Goal: Communication & Community: Answer question/provide support

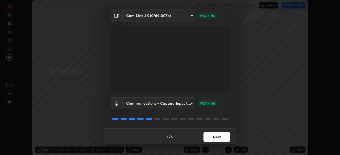
scroll to position [19, 0]
click at [212, 135] on button "Next" at bounding box center [217, 136] width 27 height 11
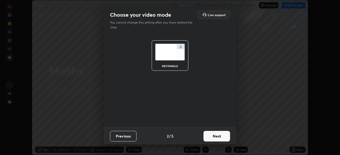
click at [212, 137] on button "Next" at bounding box center [217, 136] width 27 height 11
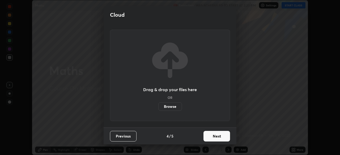
click at [212, 139] on button "Next" at bounding box center [217, 136] width 27 height 11
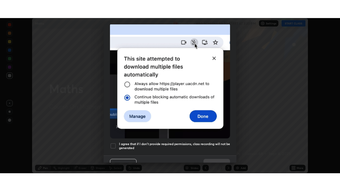
scroll to position [127, 0]
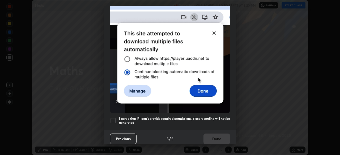
click at [137, 118] on h5 "I agree that if I don't provide required permissions, class recording will not …" at bounding box center [174, 121] width 111 height 8
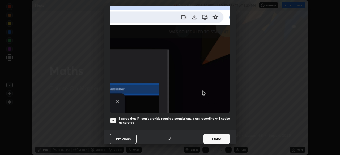
click at [210, 135] on button "Done" at bounding box center [217, 139] width 27 height 11
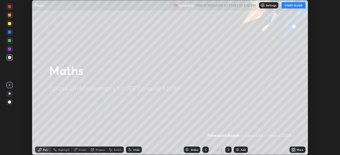
click at [294, 151] on icon at bounding box center [294, 150] width 1 height 1
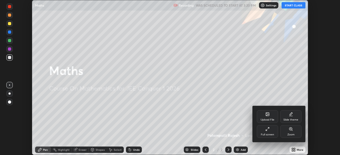
click at [264, 135] on div "Full screen" at bounding box center [267, 135] width 13 height 3
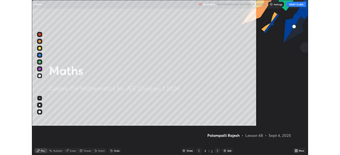
scroll to position [191, 340]
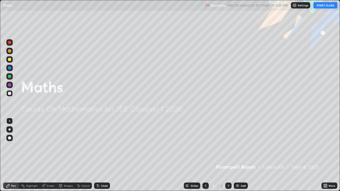
click at [320, 7] on button "START CLASS" at bounding box center [326, 5] width 24 height 6
click at [240, 155] on div "Add" at bounding box center [241, 186] width 14 height 6
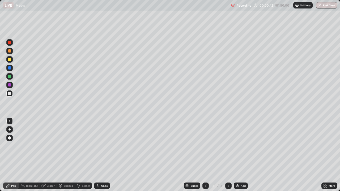
click at [239, 155] on div "Add" at bounding box center [241, 186] width 14 height 6
click at [205, 155] on icon at bounding box center [206, 186] width 4 height 4
click at [49, 155] on div "Eraser" at bounding box center [51, 186] width 8 height 3
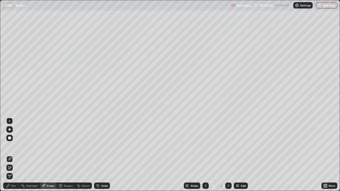
click at [14, 155] on div "Pen" at bounding box center [13, 186] width 5 height 3
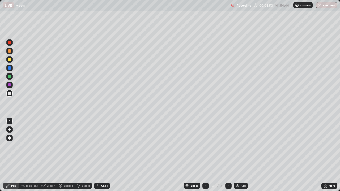
click at [47, 155] on div "Eraser" at bounding box center [51, 186] width 8 height 3
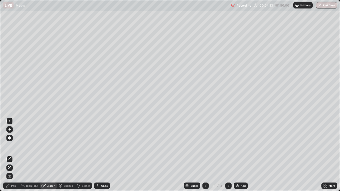
click at [15, 155] on div "Pen" at bounding box center [13, 186] width 5 height 3
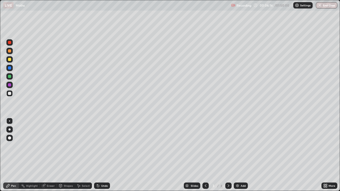
click at [104, 155] on div "Undo" at bounding box center [102, 186] width 16 height 6
click at [102, 155] on div "Undo" at bounding box center [104, 186] width 7 height 3
click at [101, 155] on div "Undo" at bounding box center [102, 186] width 16 height 6
click at [83, 155] on div "Select" at bounding box center [86, 186] width 8 height 3
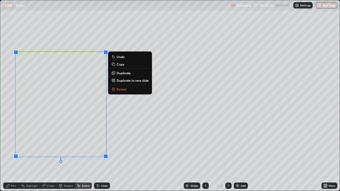
click at [118, 89] on p "Delete" at bounding box center [122, 89] width 10 height 4
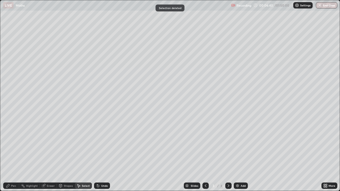
click at [15, 155] on div "Pen" at bounding box center [13, 186] width 5 height 3
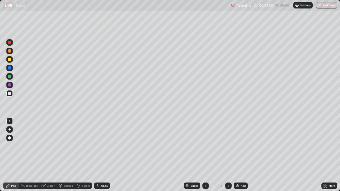
click at [83, 155] on div "Select" at bounding box center [86, 186] width 8 height 3
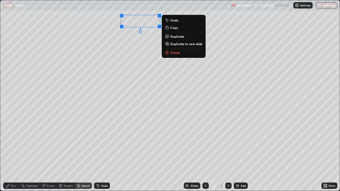
click at [170, 53] on p "Delete" at bounding box center [175, 52] width 10 height 4
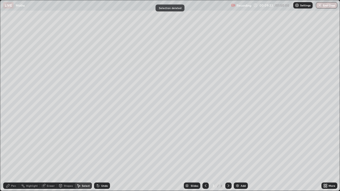
click at [14, 155] on div "Pen" at bounding box center [13, 186] width 5 height 3
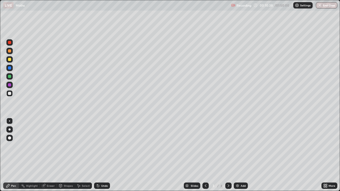
click at [84, 155] on div "Select" at bounding box center [86, 186] width 8 height 3
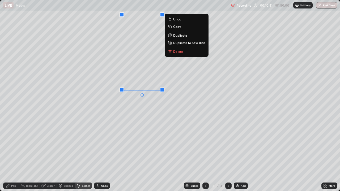
click at [135, 131] on div "0 ° Undo Copy Duplicate Duplicate to new slide Delete" at bounding box center [170, 95] width 340 height 191
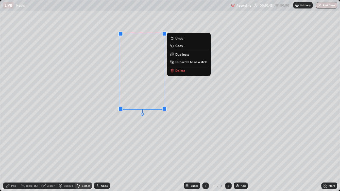
click at [11, 155] on div "Pen" at bounding box center [13, 186] width 5 height 3
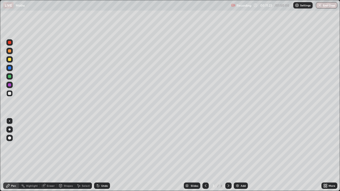
click at [87, 155] on div "Select" at bounding box center [83, 186] width 17 height 6
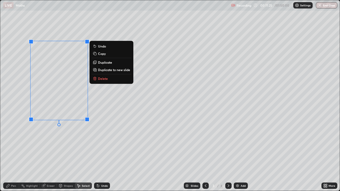
click at [99, 81] on button "Delete" at bounding box center [112, 78] width 40 height 6
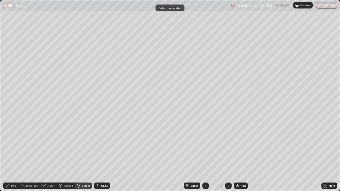
click at [10, 155] on icon at bounding box center [8, 186] width 4 height 4
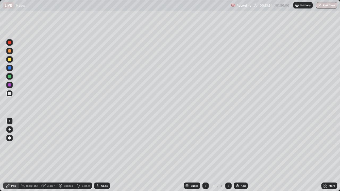
click at [12, 79] on div at bounding box center [9, 76] width 6 height 9
click at [10, 61] on div at bounding box center [9, 59] width 6 height 6
click at [101, 155] on div "Undo" at bounding box center [104, 186] width 7 height 3
click at [100, 155] on div "Undo" at bounding box center [102, 186] width 16 height 6
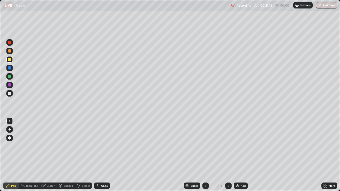
click at [98, 155] on icon at bounding box center [98, 186] width 4 height 4
click at [98, 155] on div "Undo" at bounding box center [102, 186] width 16 height 6
click at [84, 155] on div "Select" at bounding box center [86, 186] width 8 height 3
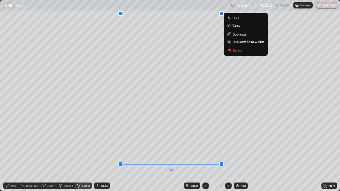
click at [234, 42] on p "Duplicate to new slide" at bounding box center [248, 42] width 32 height 4
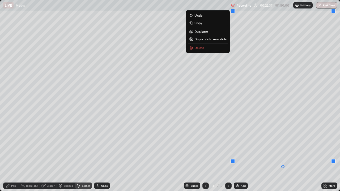
click at [14, 155] on div "Pen" at bounding box center [13, 186] width 5 height 3
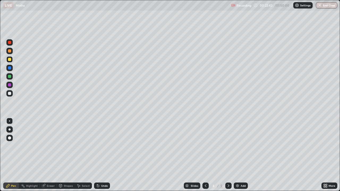
click at [10, 94] on div at bounding box center [9, 93] width 3 height 3
click at [205, 155] on icon at bounding box center [206, 186] width 4 height 4
click at [228, 155] on icon at bounding box center [228, 186] width 4 height 4
click at [205, 155] on icon at bounding box center [206, 186] width 4 height 4
click at [227, 155] on icon at bounding box center [228, 186] width 4 height 4
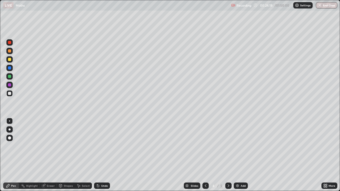
click at [205, 155] on icon at bounding box center [206, 186] width 4 height 4
click at [228, 155] on icon at bounding box center [228, 186] width 4 height 4
click at [104, 155] on div "Undo" at bounding box center [104, 186] width 7 height 3
click at [101, 155] on div "Undo" at bounding box center [102, 186] width 16 height 6
click at [204, 155] on icon at bounding box center [206, 186] width 4 height 4
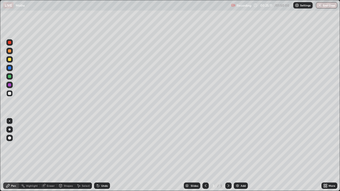
click at [228, 155] on icon at bounding box center [228, 186] width 4 height 4
click at [85, 155] on div "Select" at bounding box center [86, 186] width 8 height 3
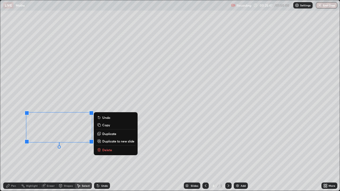
click at [104, 150] on p "Delete" at bounding box center [107, 150] width 10 height 4
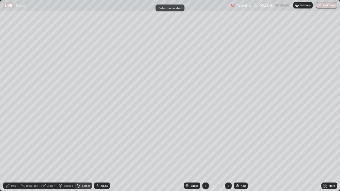
click at [12, 155] on div "Pen" at bounding box center [13, 186] width 5 height 3
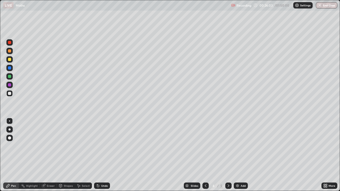
click at [101, 155] on div "Undo" at bounding box center [104, 186] width 7 height 3
click at [99, 155] on div "Undo" at bounding box center [102, 186] width 16 height 6
click at [99, 155] on icon at bounding box center [98, 186] width 4 height 4
click at [102, 155] on div "Undo" at bounding box center [104, 186] width 7 height 3
click at [101, 155] on div "Undo" at bounding box center [104, 186] width 7 height 3
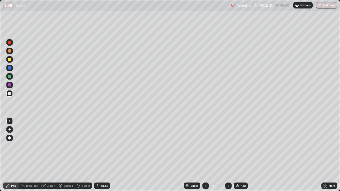
click at [100, 155] on div "Undo" at bounding box center [102, 186] width 16 height 6
click at [101, 155] on div "Undo" at bounding box center [104, 186] width 7 height 3
click at [100, 155] on div "Undo" at bounding box center [102, 186] width 16 height 6
click at [10, 77] on div at bounding box center [9, 76] width 3 height 3
click at [100, 155] on div "Undo" at bounding box center [102, 186] width 16 height 6
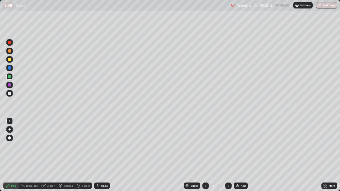
click at [101, 155] on div "Undo" at bounding box center [104, 186] width 7 height 3
click at [9, 94] on div at bounding box center [9, 93] width 3 height 3
click at [96, 155] on icon at bounding box center [98, 186] width 4 height 4
click at [97, 155] on icon at bounding box center [98, 186] width 2 height 2
click at [98, 155] on icon at bounding box center [98, 186] width 2 height 2
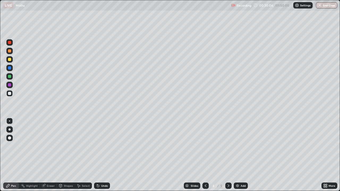
click at [97, 155] on icon at bounding box center [98, 186] width 2 height 2
click at [101, 155] on div "Undo" at bounding box center [104, 186] width 7 height 3
click at [102, 155] on div "Undo" at bounding box center [104, 186] width 7 height 3
click at [100, 155] on div "Undo" at bounding box center [102, 186] width 16 height 6
click at [97, 155] on icon at bounding box center [98, 186] width 2 height 2
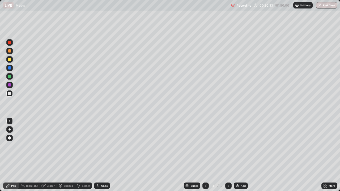
click at [99, 155] on div "Undo" at bounding box center [102, 186] width 16 height 6
click at [10, 69] on div at bounding box center [9, 67] width 3 height 3
click at [102, 155] on div "Undo" at bounding box center [102, 186] width 16 height 6
click at [104, 155] on div "Undo" at bounding box center [104, 186] width 7 height 3
click at [228, 155] on icon at bounding box center [228, 186] width 4 height 4
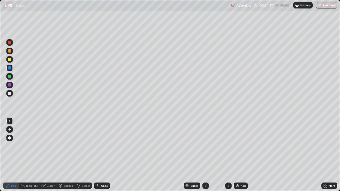
click at [10, 94] on div at bounding box center [9, 93] width 3 height 3
click at [82, 155] on div "Select" at bounding box center [86, 186] width 8 height 3
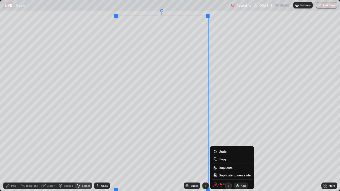
click at [219, 155] on div "5 / 5" at bounding box center [216, 186] width 29 height 11
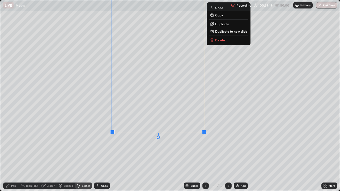
click at [217, 41] on p "Delete" at bounding box center [220, 40] width 10 height 4
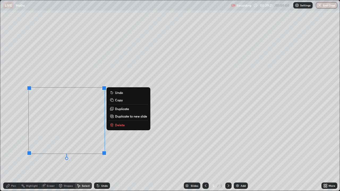
click at [117, 124] on p "Delete" at bounding box center [120, 125] width 10 height 4
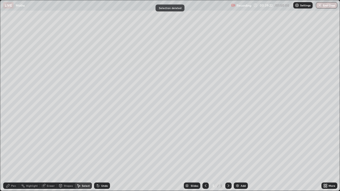
click at [15, 155] on div "Pen" at bounding box center [13, 186] width 5 height 3
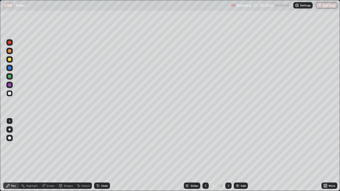
click at [97, 155] on icon at bounding box center [98, 186] width 2 height 2
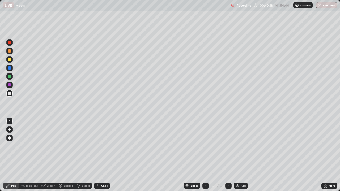
click at [97, 155] on icon at bounding box center [98, 186] width 2 height 2
click at [99, 155] on icon at bounding box center [98, 186] width 4 height 4
click at [100, 155] on div "Undo" at bounding box center [102, 186] width 16 height 6
click at [101, 155] on div "Undo" at bounding box center [104, 186] width 7 height 3
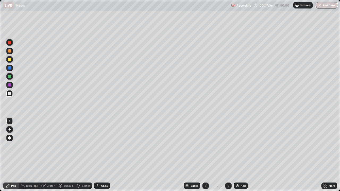
click at [103, 155] on div "Undo" at bounding box center [102, 186] width 16 height 6
click at [51, 155] on div "Eraser" at bounding box center [51, 186] width 8 height 3
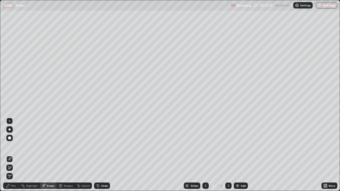
click at [11, 155] on div "Pen" at bounding box center [11, 186] width 16 height 6
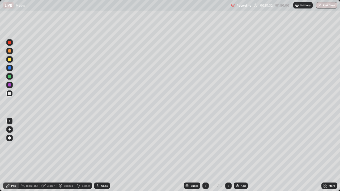
click at [101, 155] on div "Undo" at bounding box center [104, 186] width 7 height 3
click at [51, 155] on div "Eraser" at bounding box center [51, 186] width 8 height 3
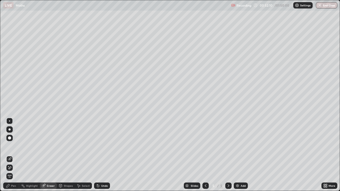
click at [13, 155] on div "Pen" at bounding box center [13, 186] width 5 height 3
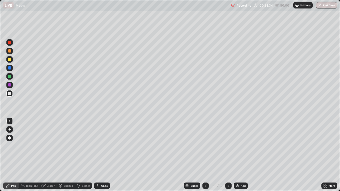
click at [10, 77] on div at bounding box center [9, 76] width 3 height 3
click at [9, 86] on div at bounding box center [9, 84] width 3 height 3
click at [9, 77] on div at bounding box center [9, 76] width 3 height 3
click at [10, 86] on div at bounding box center [9, 84] width 3 height 3
click at [9, 93] on div at bounding box center [9, 93] width 3 height 3
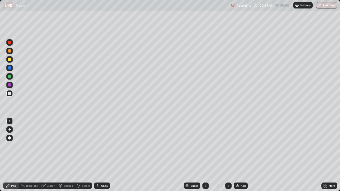
click at [10, 77] on div at bounding box center [9, 76] width 3 height 3
click at [9, 86] on div at bounding box center [9, 84] width 3 height 3
click at [9, 94] on div at bounding box center [9, 93] width 3 height 3
click at [243, 155] on div "Add" at bounding box center [243, 186] width 5 height 3
click at [106, 155] on div "Undo" at bounding box center [104, 186] width 7 height 3
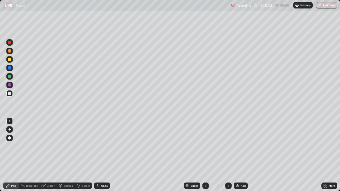
click at [101, 155] on div "Undo" at bounding box center [104, 186] width 7 height 3
click at [100, 155] on div "Undo" at bounding box center [102, 186] width 16 height 6
click at [83, 155] on div "Select" at bounding box center [86, 186] width 8 height 3
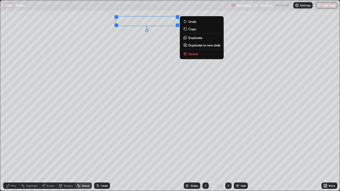
click at [15, 155] on div "Pen" at bounding box center [13, 186] width 5 height 3
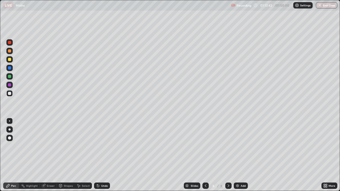
click at [51, 155] on div "Eraser" at bounding box center [51, 186] width 8 height 3
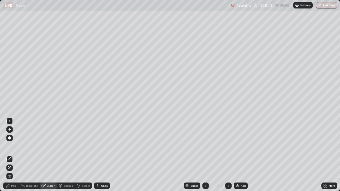
click at [12, 155] on div "Pen" at bounding box center [13, 186] width 5 height 3
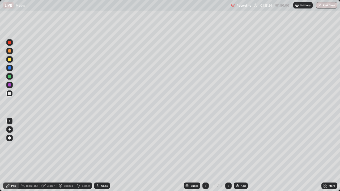
click at [99, 155] on icon at bounding box center [98, 186] width 4 height 4
click at [101, 155] on div "Undo" at bounding box center [104, 186] width 7 height 3
click at [238, 155] on img at bounding box center [237, 186] width 4 height 4
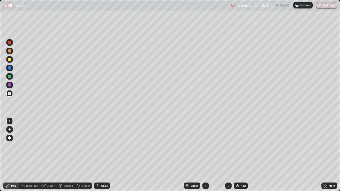
click at [81, 155] on div "Select" at bounding box center [83, 186] width 17 height 6
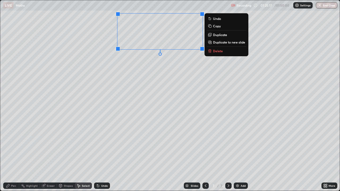
click at [12, 155] on div "Pen" at bounding box center [13, 186] width 5 height 3
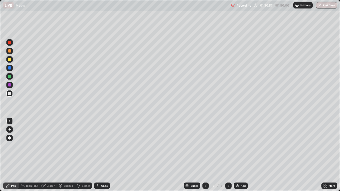
click at [10, 78] on div at bounding box center [9, 76] width 3 height 3
click at [10, 94] on div at bounding box center [9, 93] width 3 height 3
click at [101, 155] on div "Undo" at bounding box center [104, 186] width 7 height 3
click at [100, 155] on div "Undo" at bounding box center [102, 186] width 16 height 6
click at [101, 155] on div "Undo" at bounding box center [104, 186] width 7 height 3
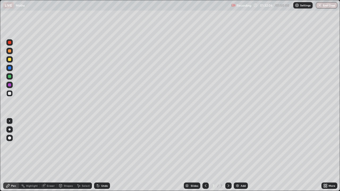
click at [102, 155] on div "Undo" at bounding box center [104, 186] width 7 height 3
click at [15, 20] on div "Erase all" at bounding box center [9, 96] width 13 height 170
click at [238, 155] on img at bounding box center [237, 186] width 4 height 4
click at [104, 155] on div "Undo" at bounding box center [104, 186] width 7 height 3
click at [105, 155] on div "Undo" at bounding box center [104, 186] width 7 height 3
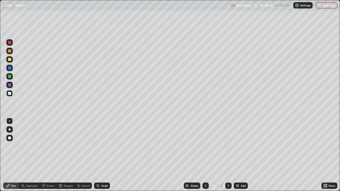
click at [100, 155] on div "Undo" at bounding box center [102, 186] width 16 height 6
click at [102, 155] on div "Undo" at bounding box center [102, 186] width 16 height 6
click at [103, 155] on div "Undo" at bounding box center [104, 186] width 7 height 3
click at [9, 77] on div at bounding box center [9, 76] width 3 height 3
click at [10, 68] on div at bounding box center [9, 67] width 3 height 3
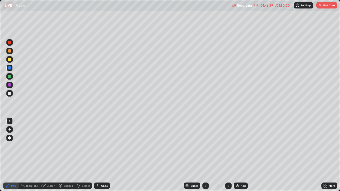
click at [322, 6] on button "End Class" at bounding box center [326, 5] width 21 height 6
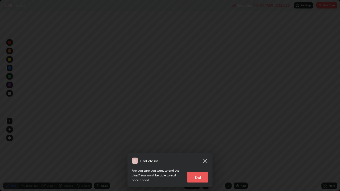
click at [202, 155] on button "End" at bounding box center [197, 177] width 21 height 11
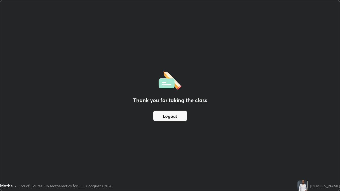
click at [180, 120] on button "Logout" at bounding box center [170, 116] width 34 height 11
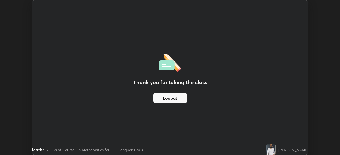
scroll to position [26413, 26228]
